Goal: Browse casually: Explore the website without a specific task or goal

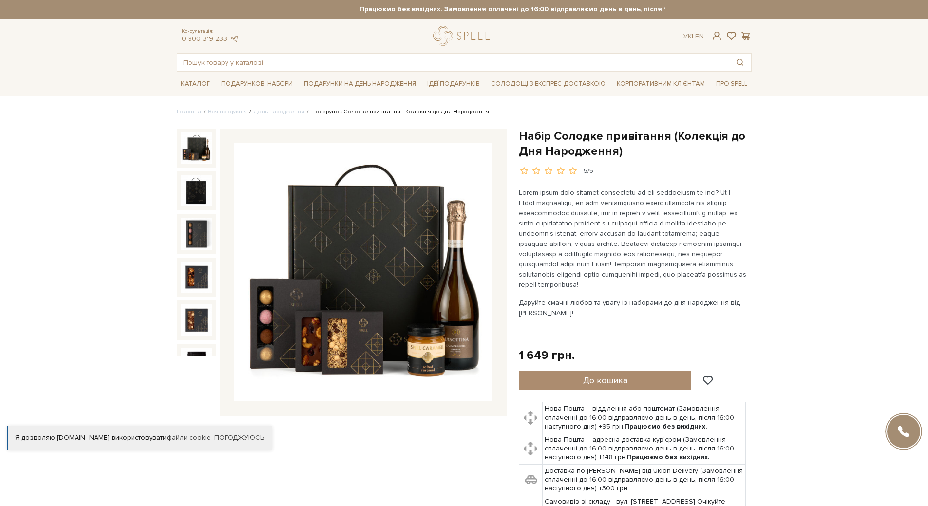
scroll to position [49, 0]
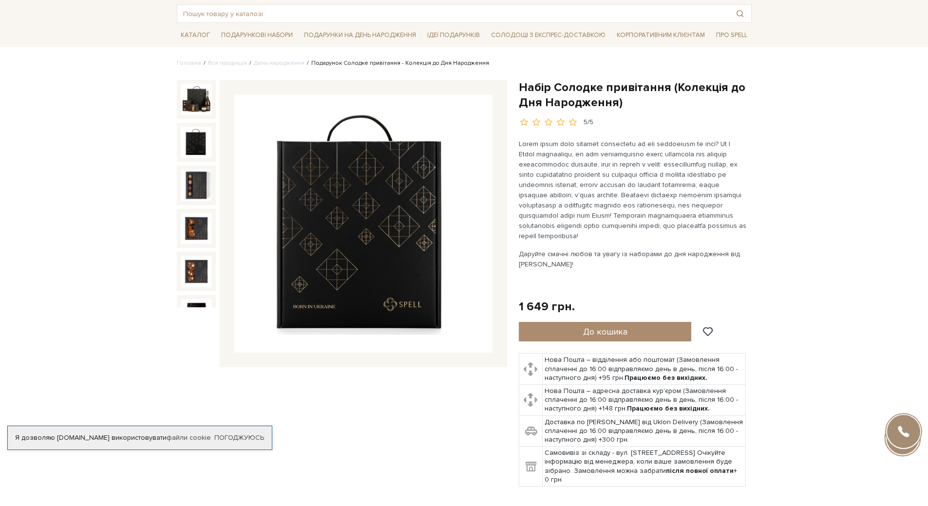
click at [187, 144] on img at bounding box center [196, 142] width 31 height 31
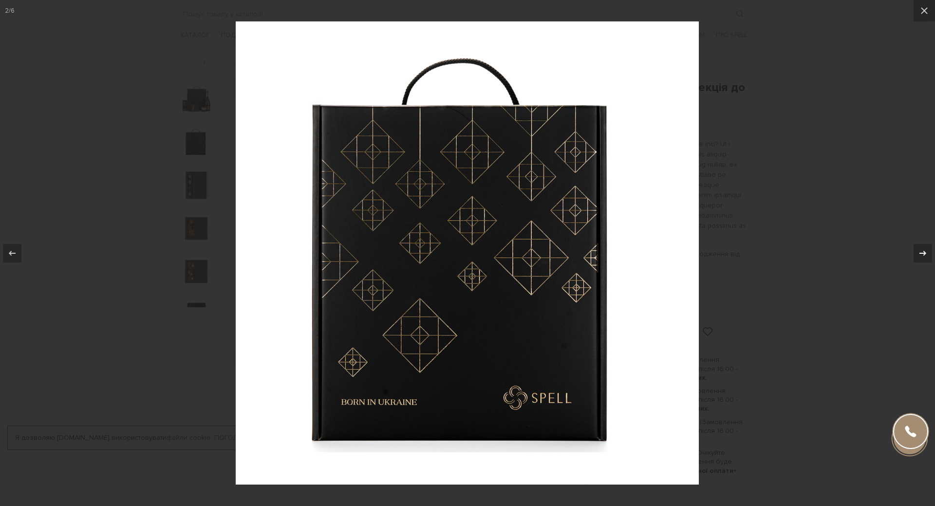
click at [923, 255] on icon at bounding box center [923, 253] width 12 height 12
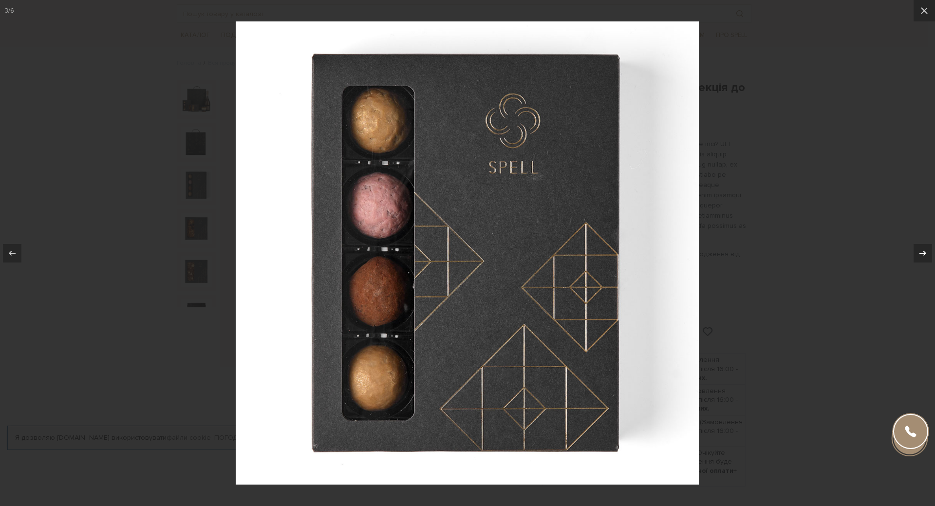
click at [923, 255] on icon at bounding box center [923, 253] width 12 height 12
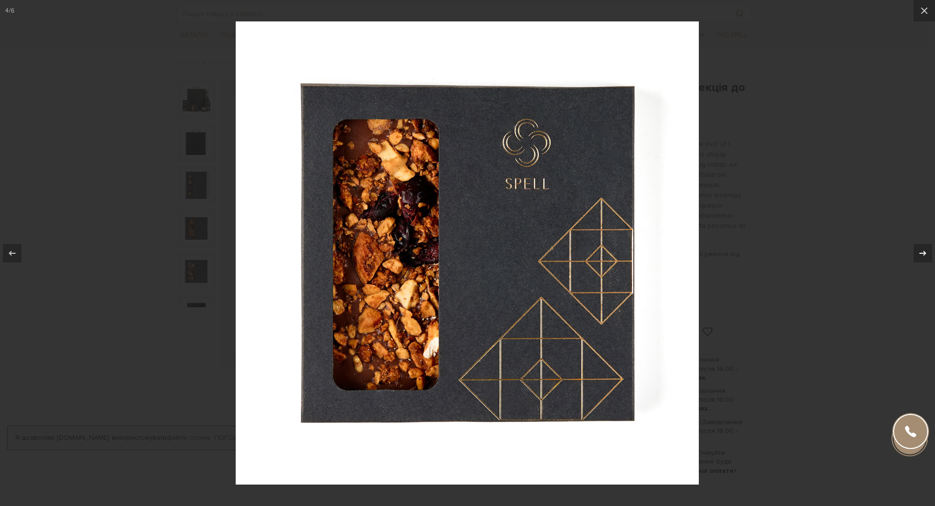
click at [923, 255] on icon at bounding box center [923, 253] width 12 height 12
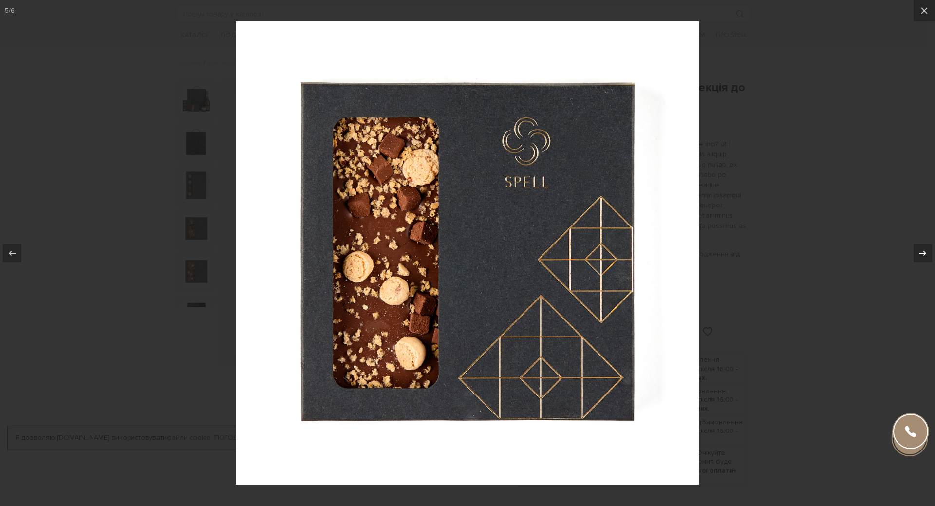
click at [923, 255] on icon at bounding box center [923, 253] width 12 height 12
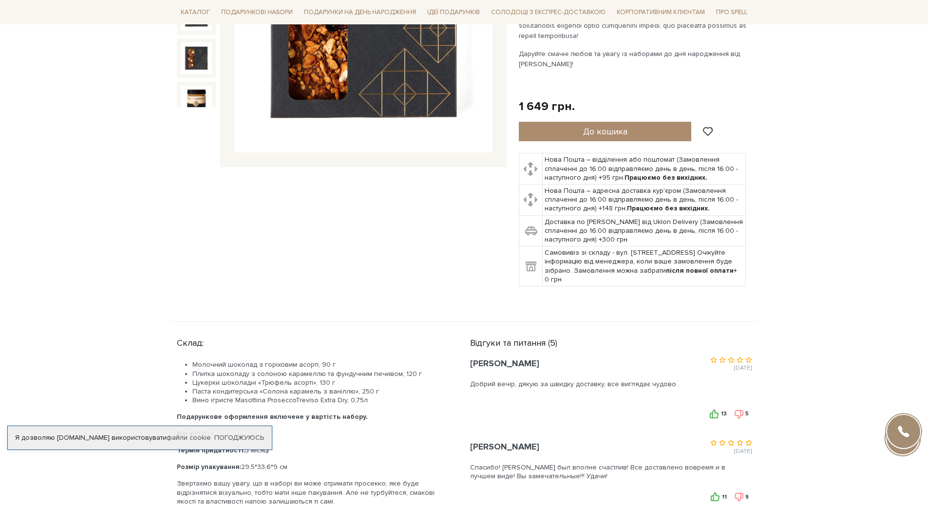
scroll to position [341, 0]
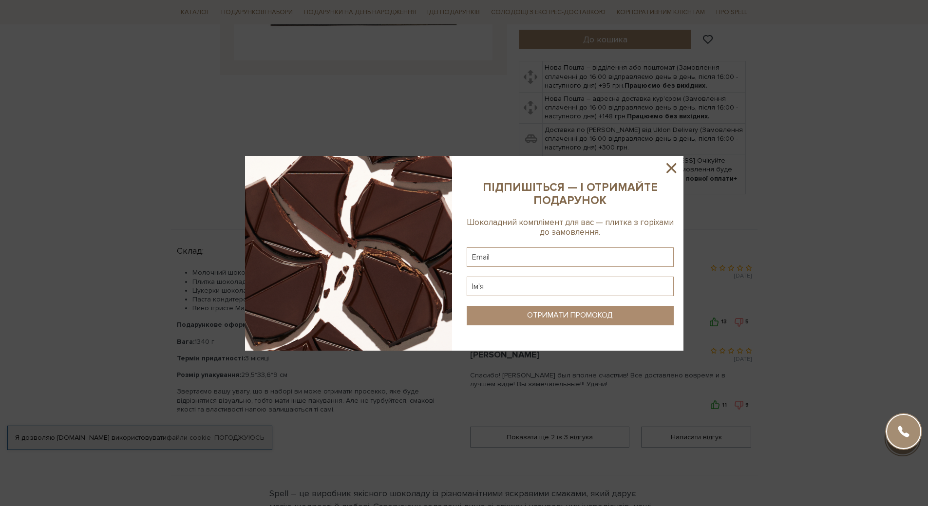
click at [667, 171] on icon at bounding box center [671, 168] width 17 height 17
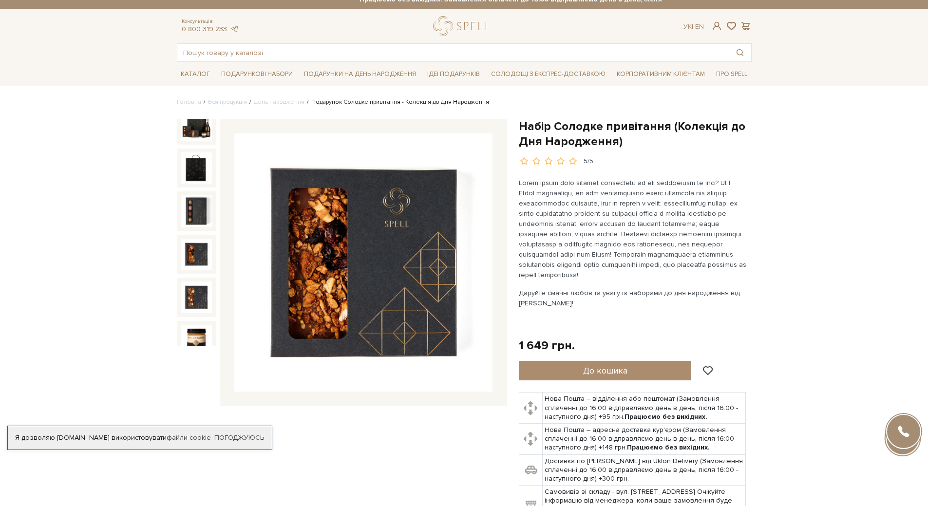
scroll to position [0, 0]
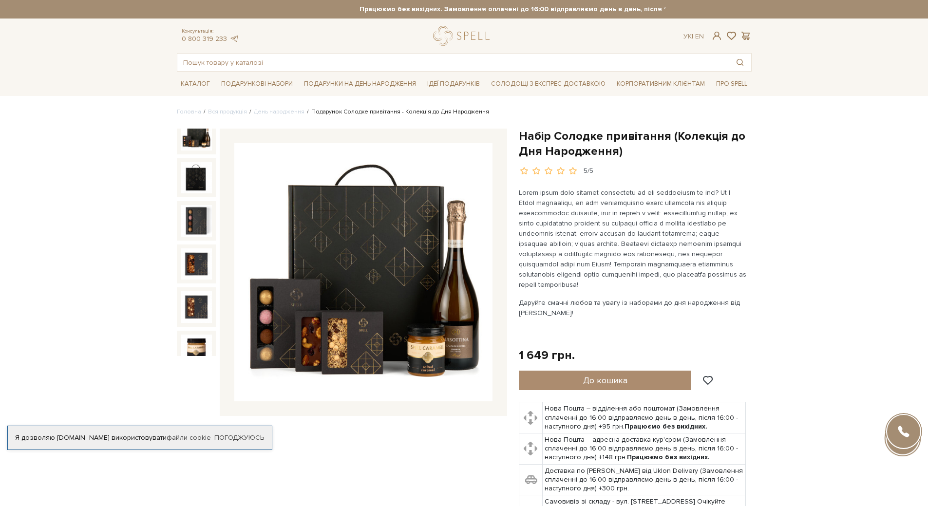
click at [194, 139] on img at bounding box center [196, 134] width 31 height 31
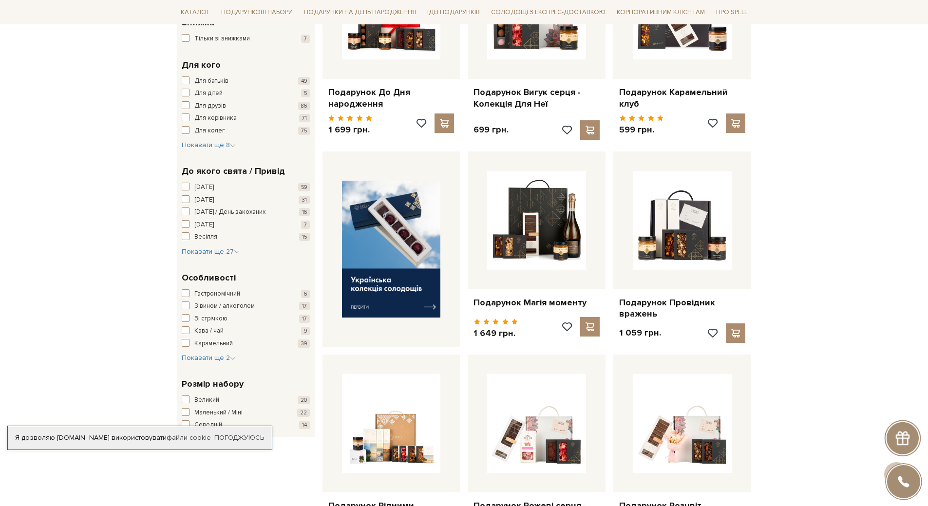
scroll to position [195, 0]
